Goal: Check status: Check status

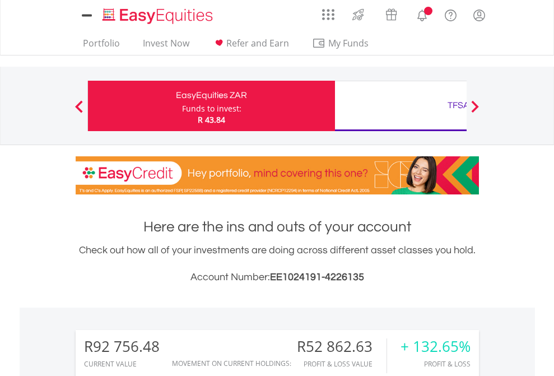
scroll to position [108, 176]
click at [182, 106] on div "Funds to invest:" at bounding box center [211, 108] width 59 height 11
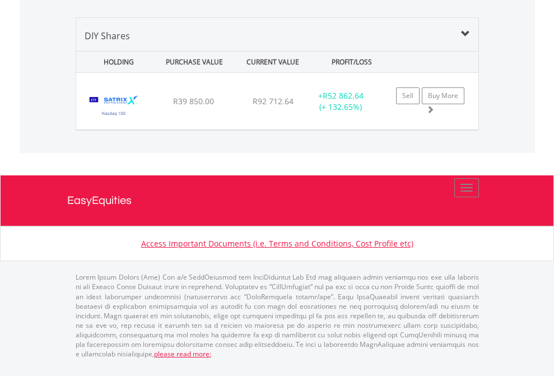
scroll to position [1247, 0]
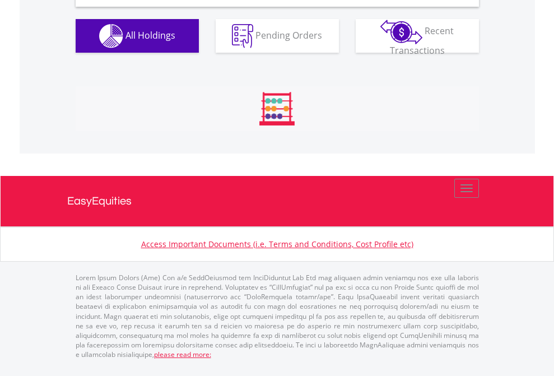
scroll to position [1084, 0]
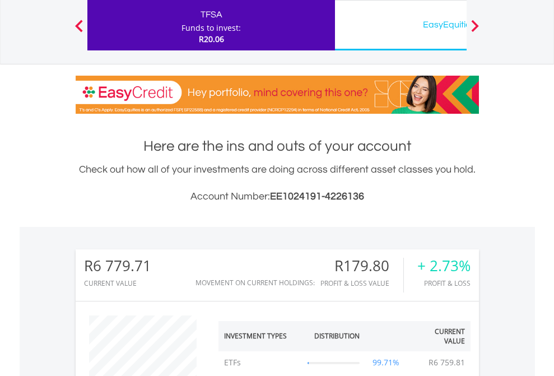
scroll to position [108, 176]
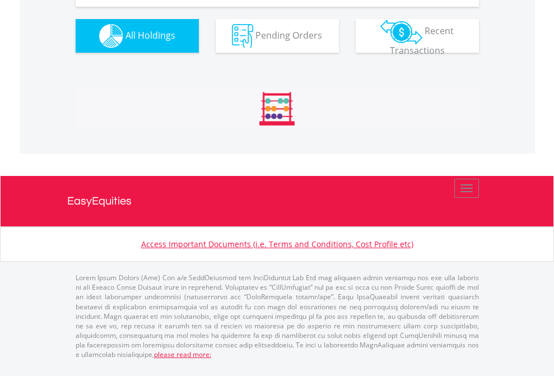
scroll to position [108, 176]
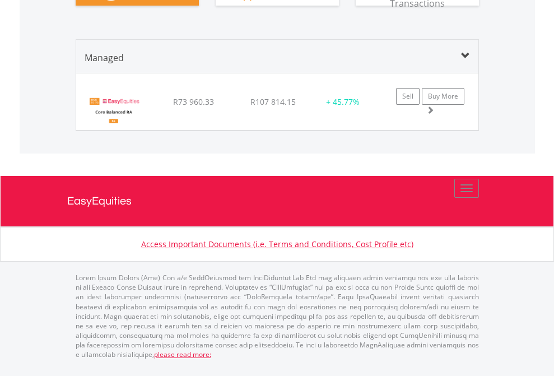
scroll to position [1338, 0]
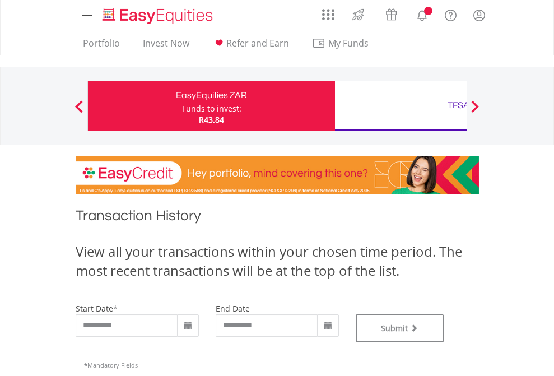
type input "**********"
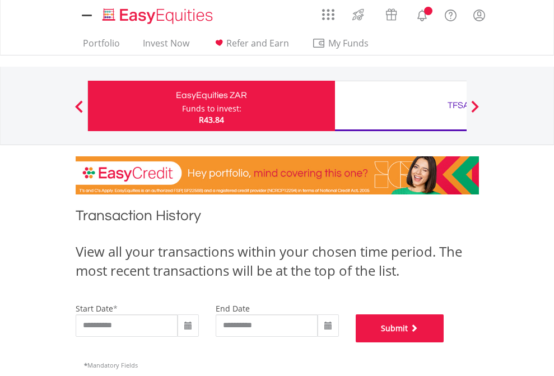
click at [445, 343] on button "Submit" at bounding box center [400, 328] width 89 height 28
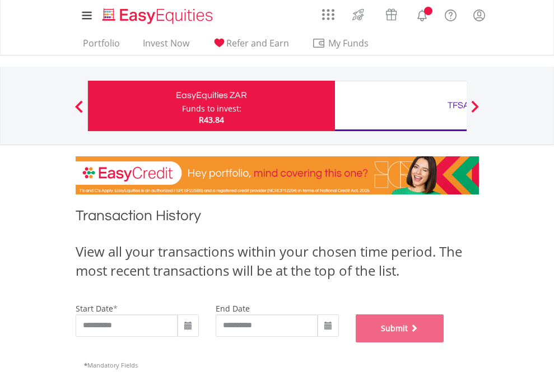
scroll to position [455, 0]
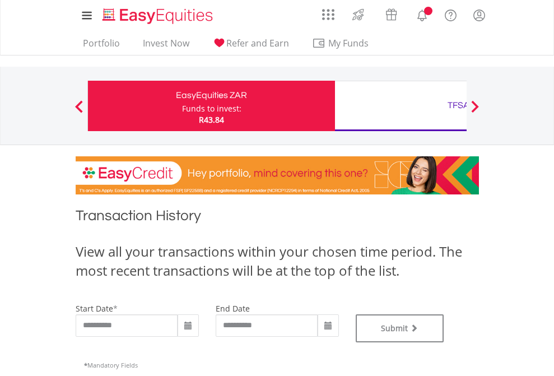
click at [401, 106] on div "TFSA" at bounding box center [459, 106] width 234 height 16
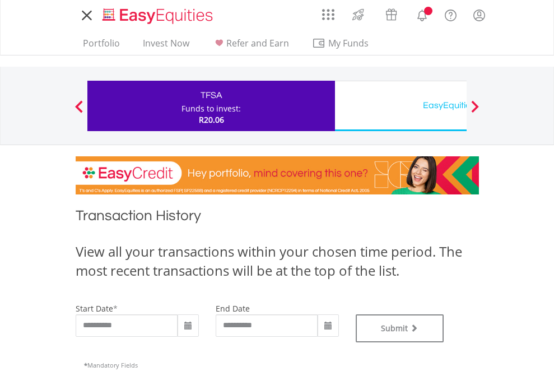
type input "**********"
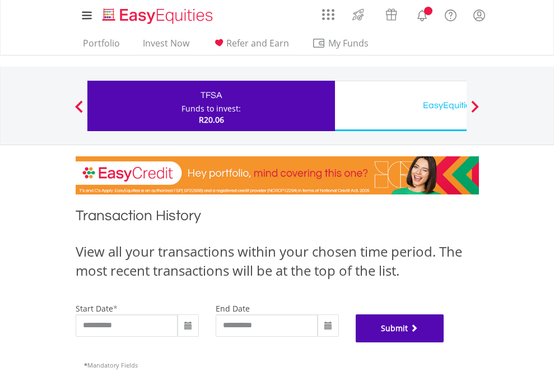
click at [445, 343] on button "Submit" at bounding box center [400, 328] width 89 height 28
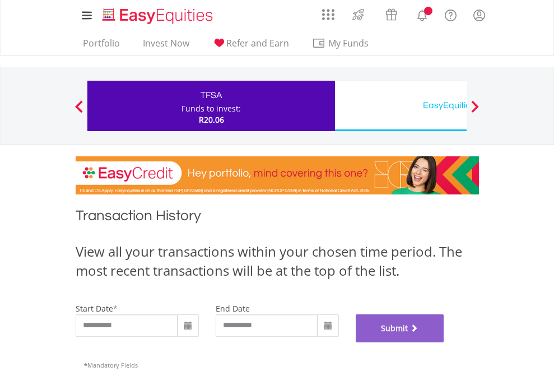
scroll to position [455, 0]
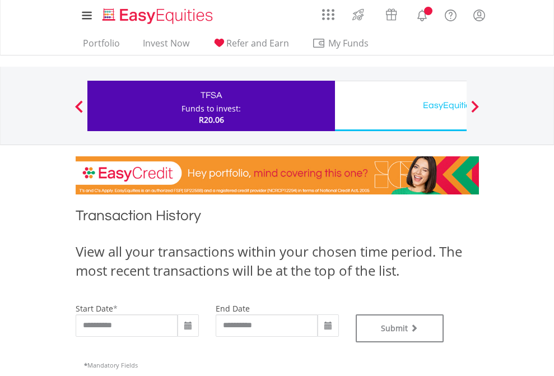
click at [401, 106] on div "EasyEquities USD" at bounding box center [459, 106] width 234 height 16
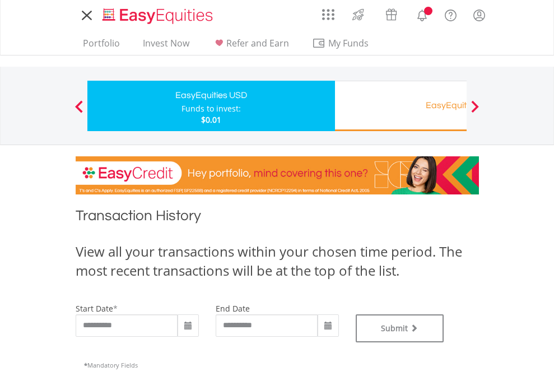
type input "**********"
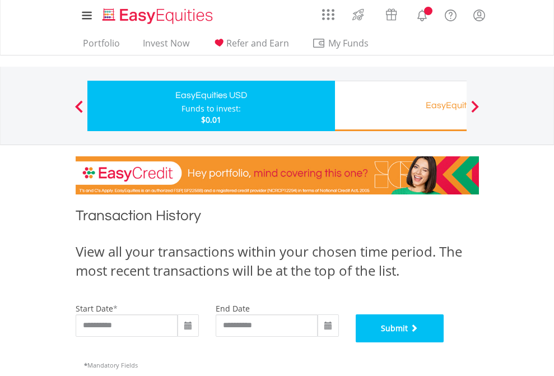
click at [445, 343] on button "Submit" at bounding box center [400, 328] width 89 height 28
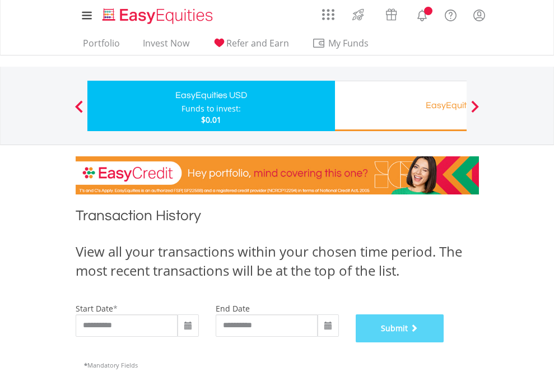
scroll to position [455, 0]
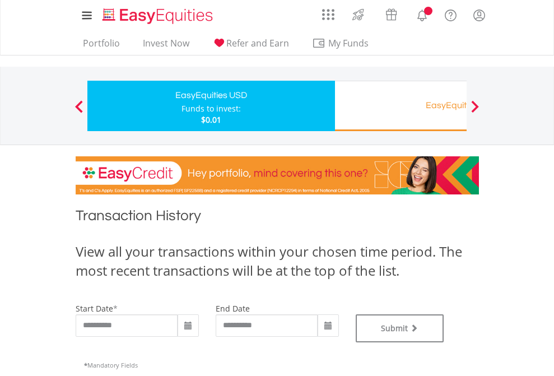
click at [401, 106] on div "EasyEquities RA" at bounding box center [459, 106] width 234 height 16
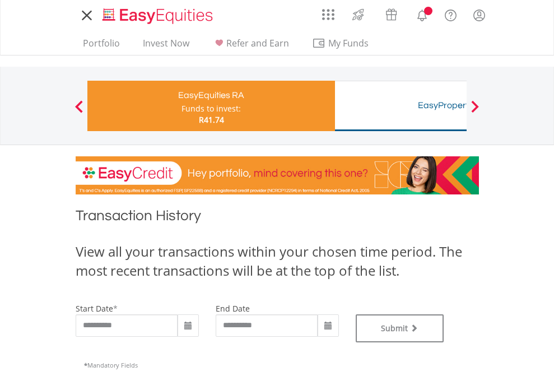
type input "**********"
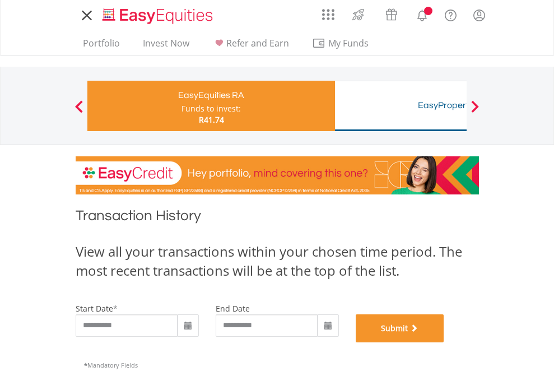
click at [445, 343] on button "Submit" at bounding box center [400, 328] width 89 height 28
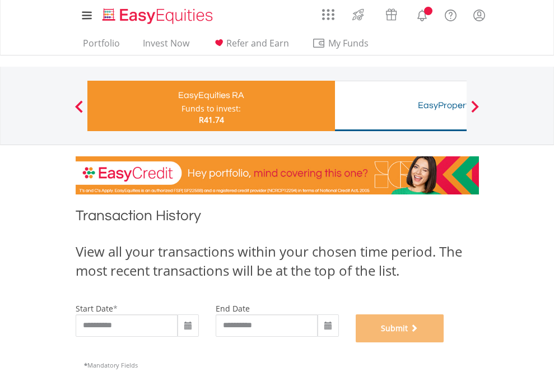
scroll to position [455, 0]
